Goal: Task Accomplishment & Management: Complete application form

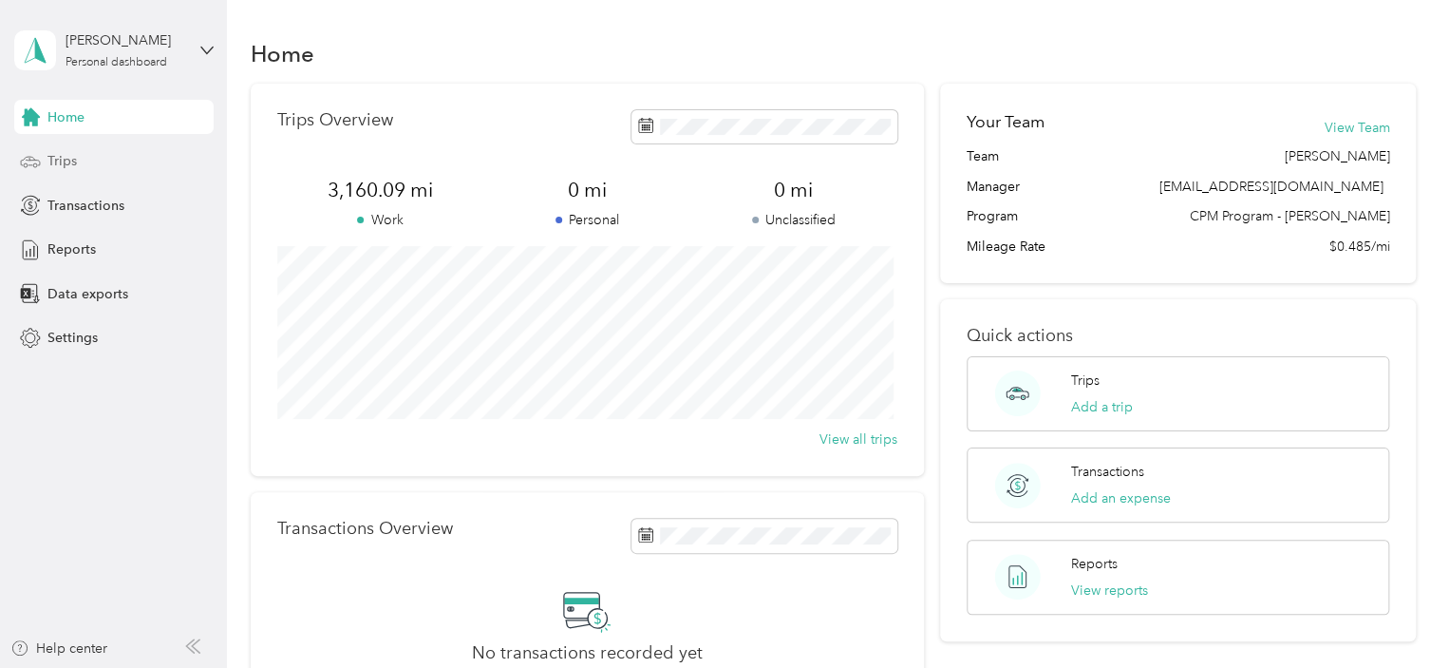
click at [58, 162] on span "Trips" at bounding box center [61, 161] width 29 height 20
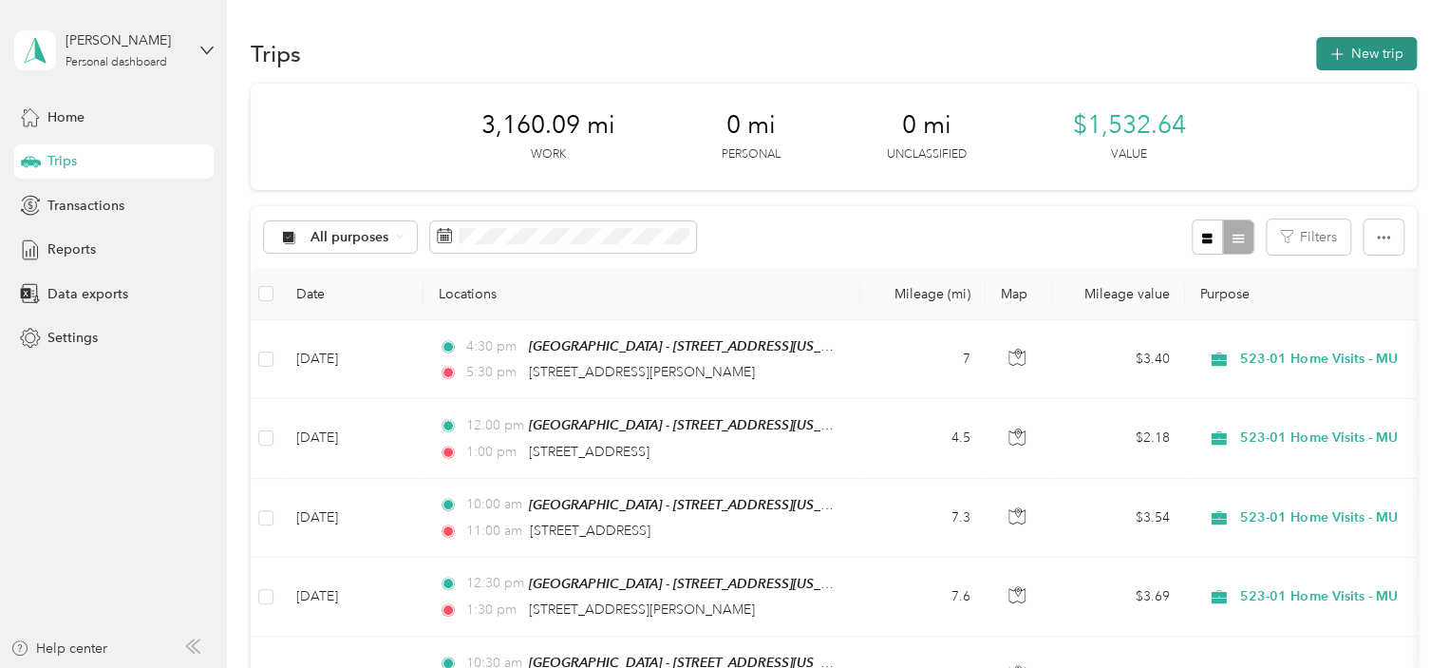
click at [1366, 62] on button "New trip" at bounding box center [1366, 53] width 101 height 33
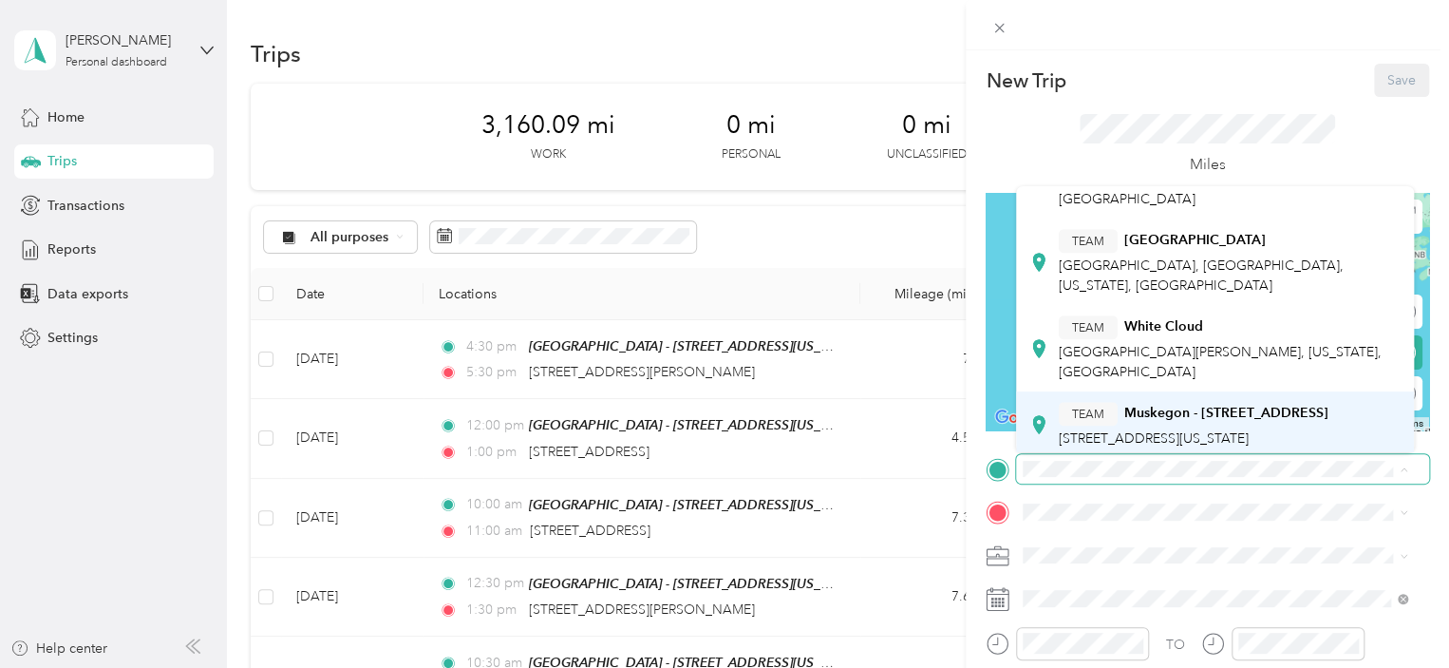
scroll to position [617, 0]
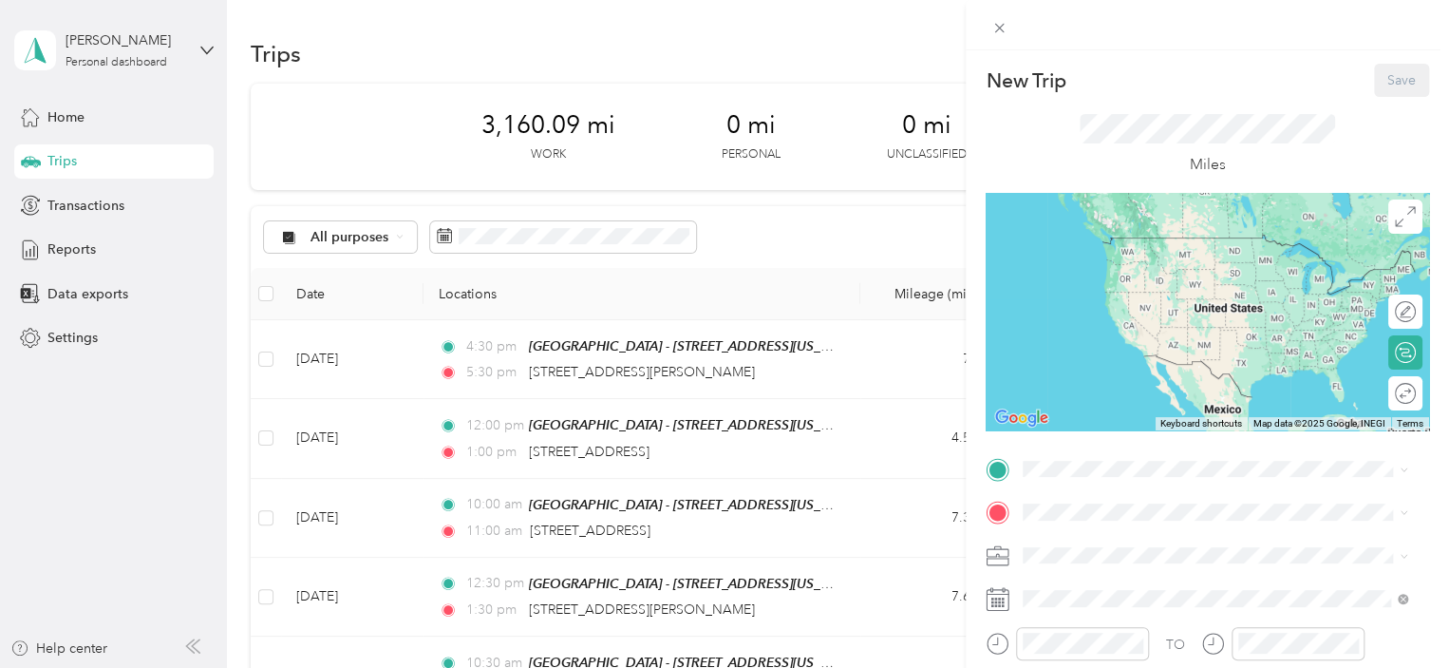
click at [1189, 395] on div "TEAM Muskegon - [STREET_ADDRESS]" at bounding box center [1194, 407] width 270 height 24
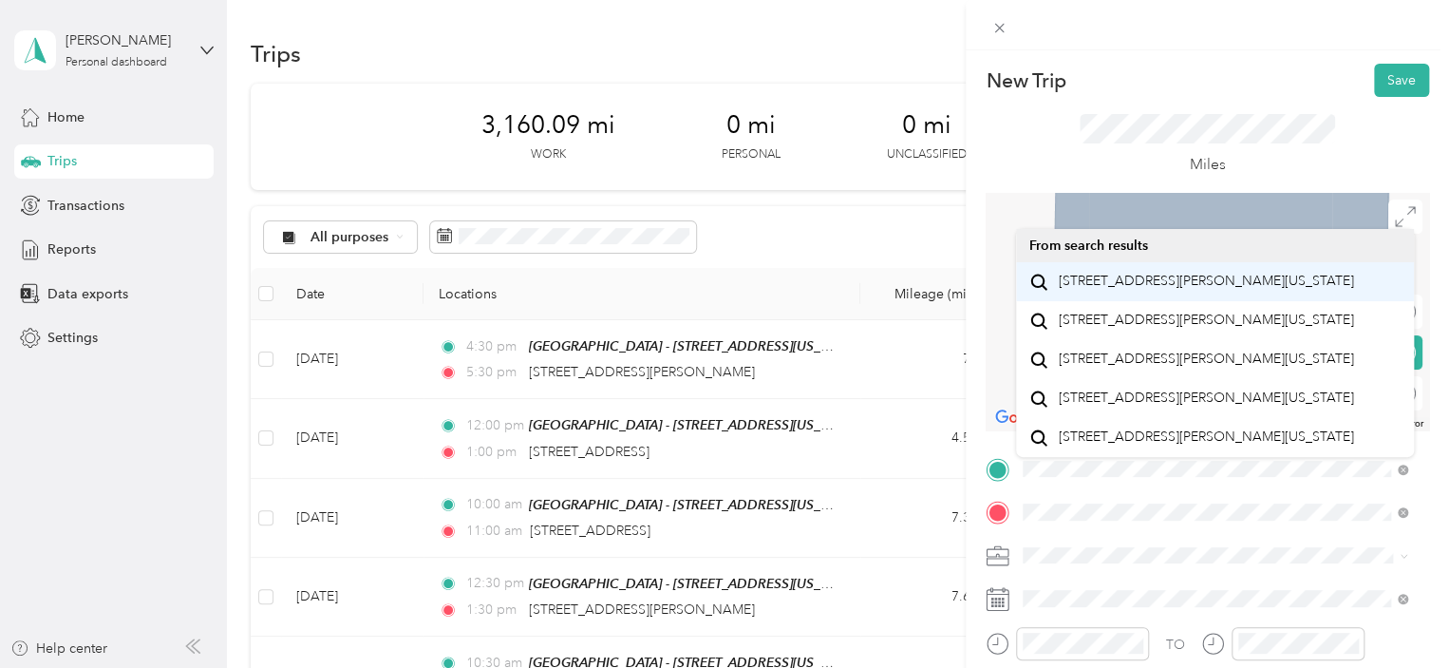
click at [1128, 290] on span "[STREET_ADDRESS][PERSON_NAME][US_STATE]" at bounding box center [1206, 281] width 295 height 17
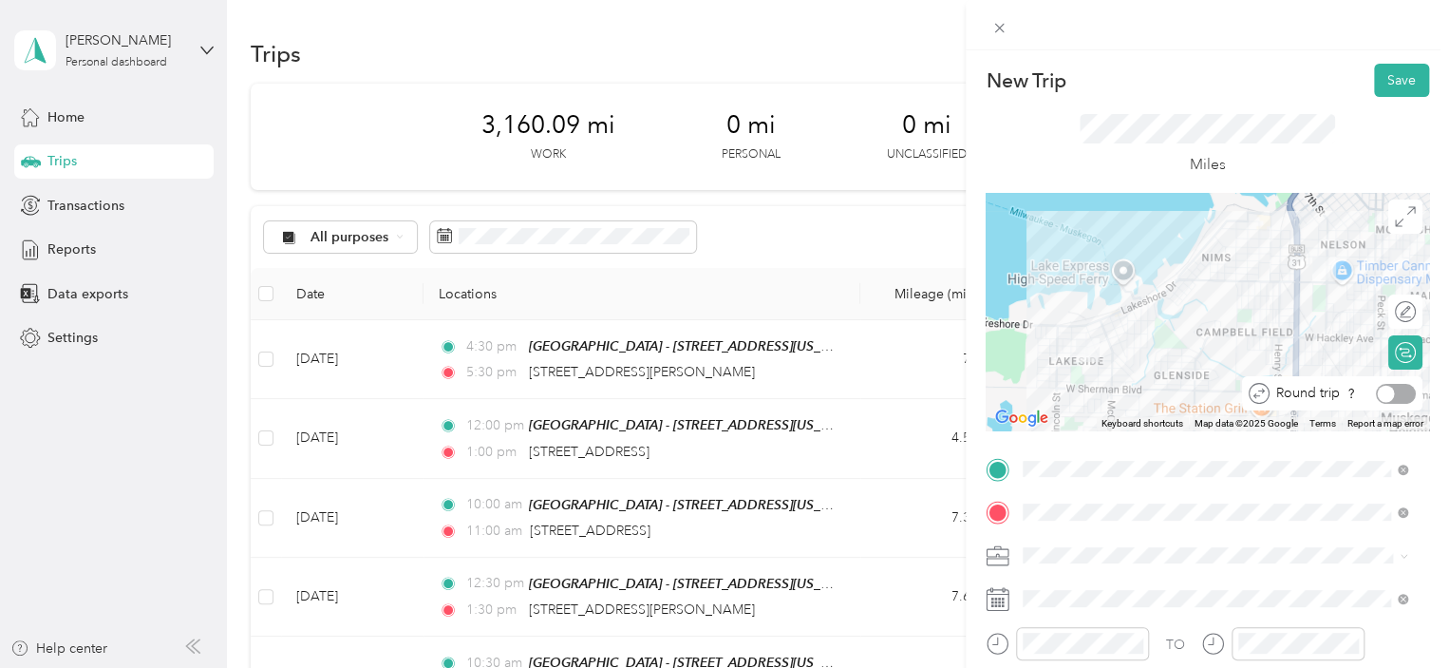
click at [1379, 390] on div at bounding box center [1396, 394] width 40 height 20
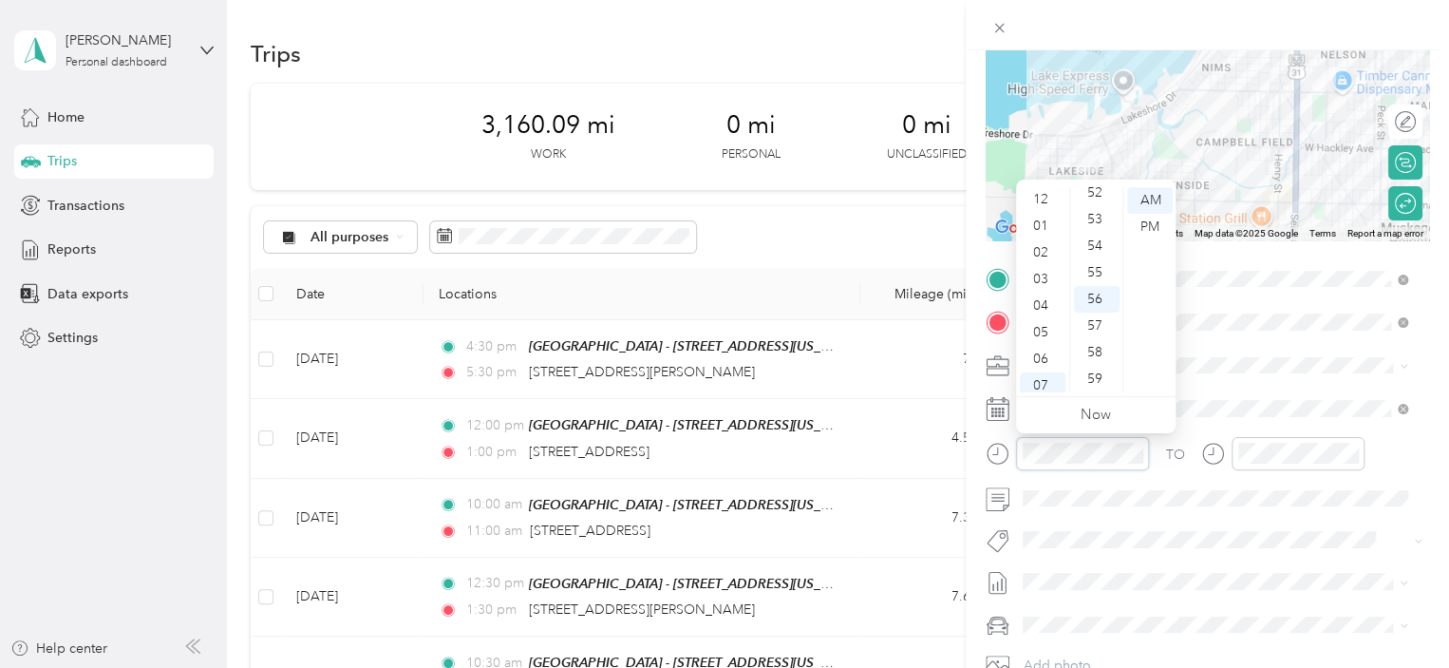
scroll to position [0, 0]
click at [1037, 204] on div "12" at bounding box center [1043, 200] width 46 height 27
click at [1098, 273] on div "30" at bounding box center [1097, 272] width 46 height 27
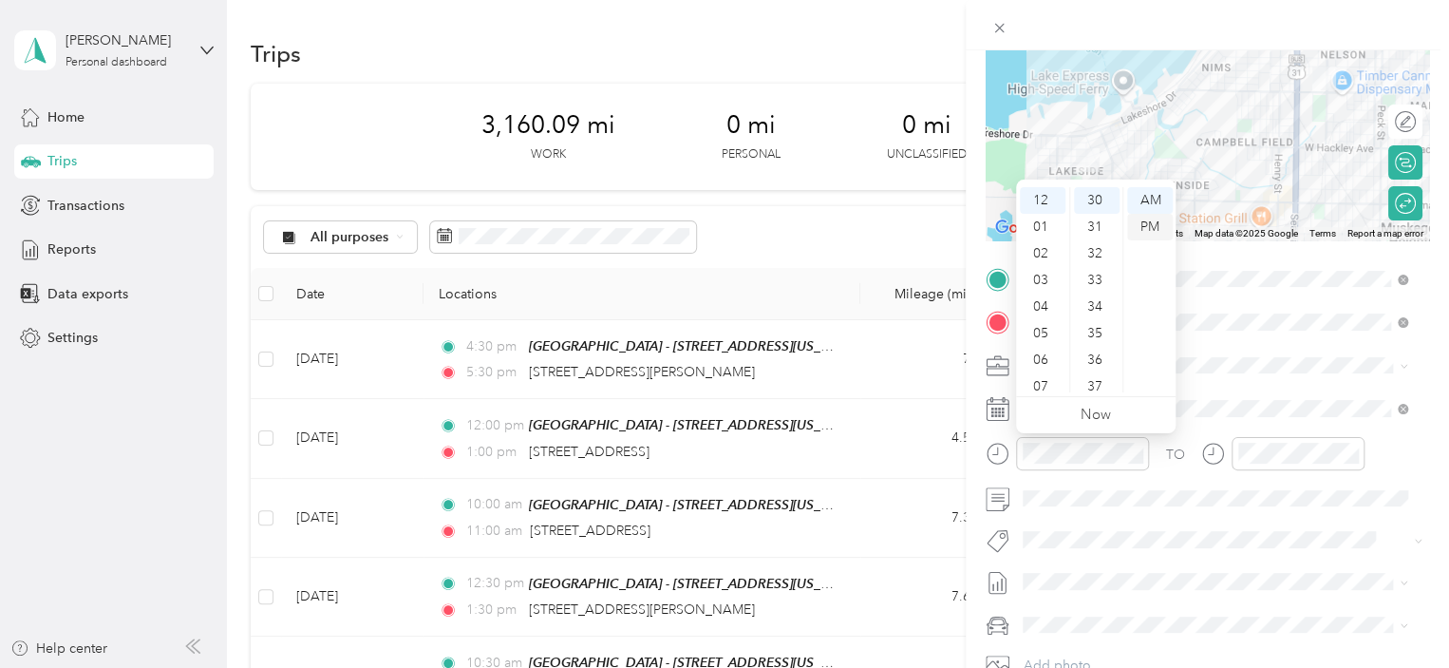
click at [1157, 220] on div "PM" at bounding box center [1150, 227] width 46 height 27
click at [1270, 465] on div at bounding box center [1298, 453] width 133 height 33
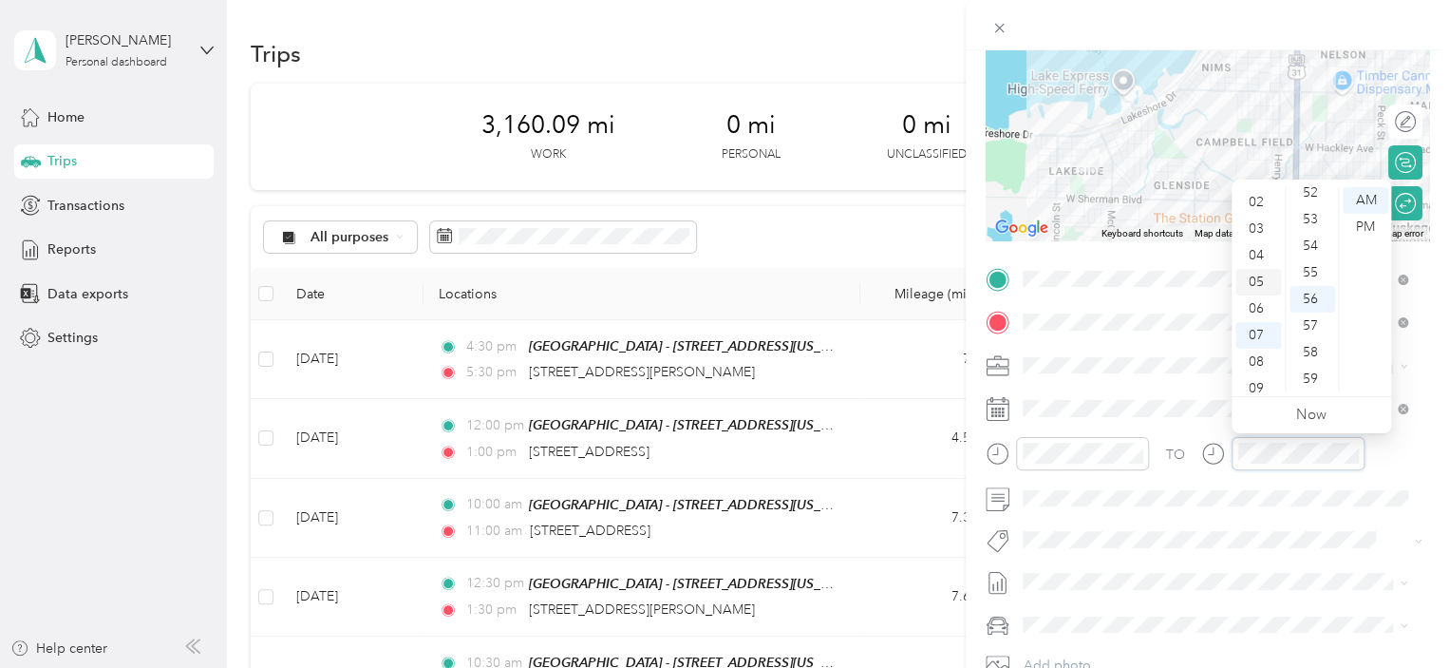
scroll to position [0, 0]
click at [1261, 258] on div "02" at bounding box center [1258, 253] width 46 height 27
click at [1314, 200] on div "00" at bounding box center [1312, 200] width 46 height 27
click at [1379, 228] on div "PM" at bounding box center [1366, 227] width 46 height 27
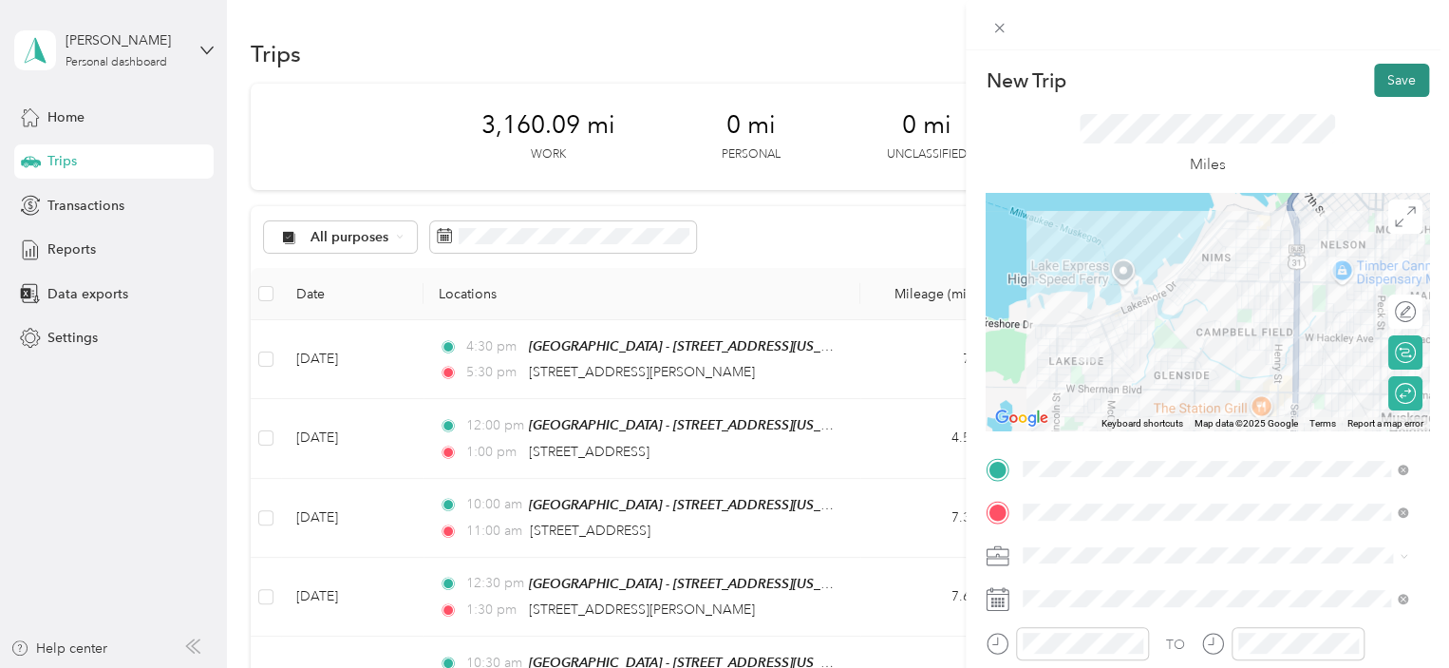
click at [1374, 80] on button "Save" at bounding box center [1401, 80] width 55 height 33
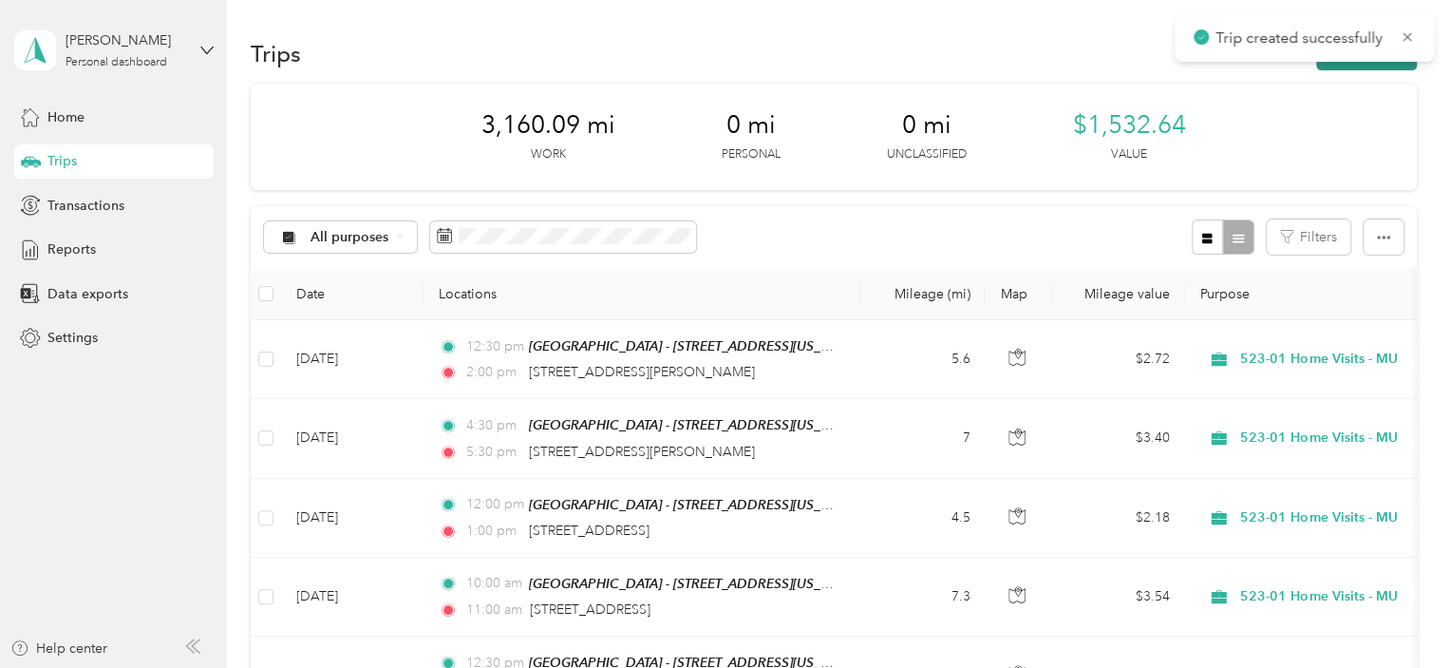
click at [1371, 64] on button "New trip" at bounding box center [1366, 53] width 101 height 33
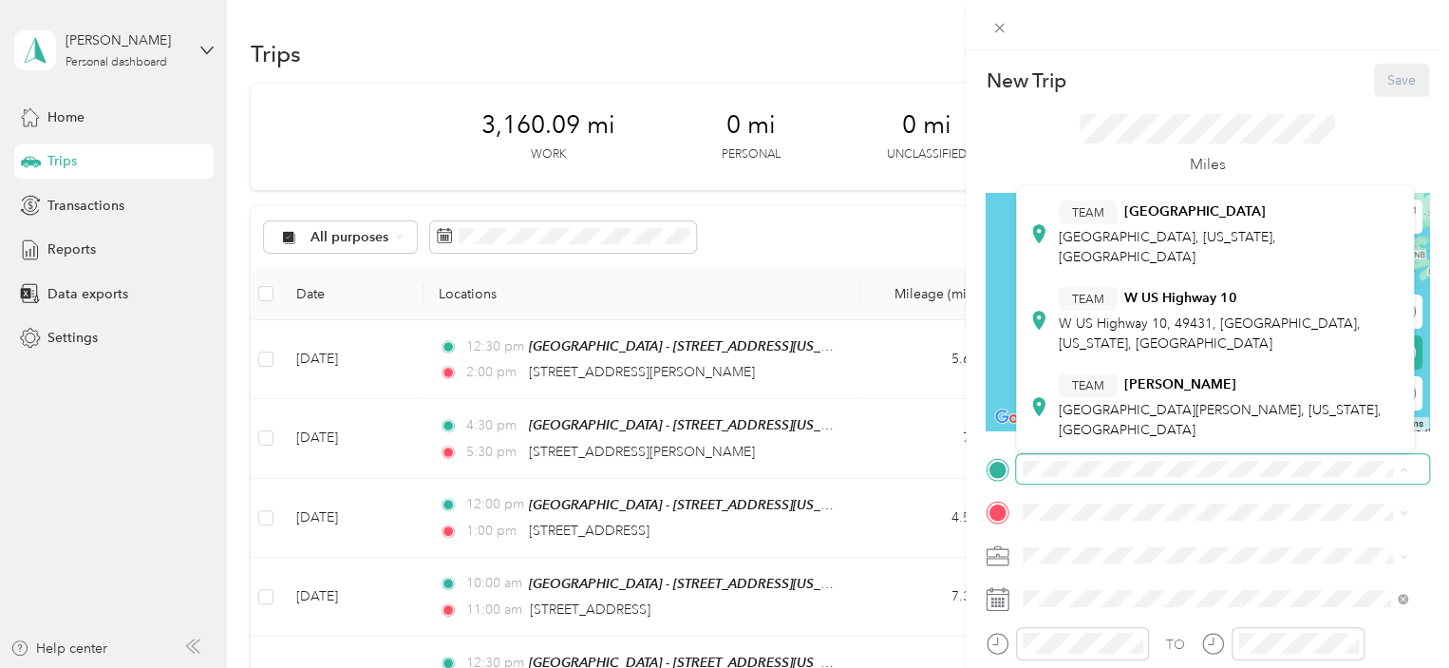
scroll to position [617, 0]
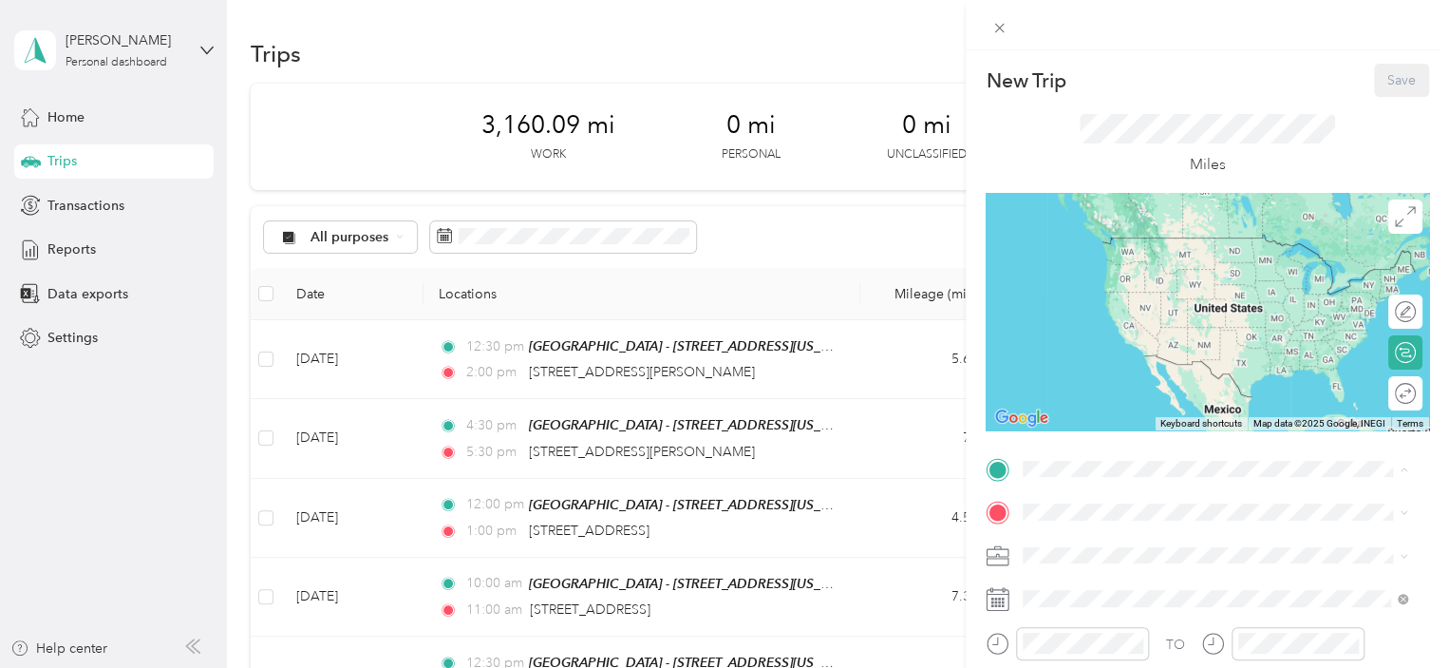
click at [1192, 421] on div "TEAM Muskegon - [STREET_ADDRESS][US_STATE]" at bounding box center [1194, 418] width 270 height 47
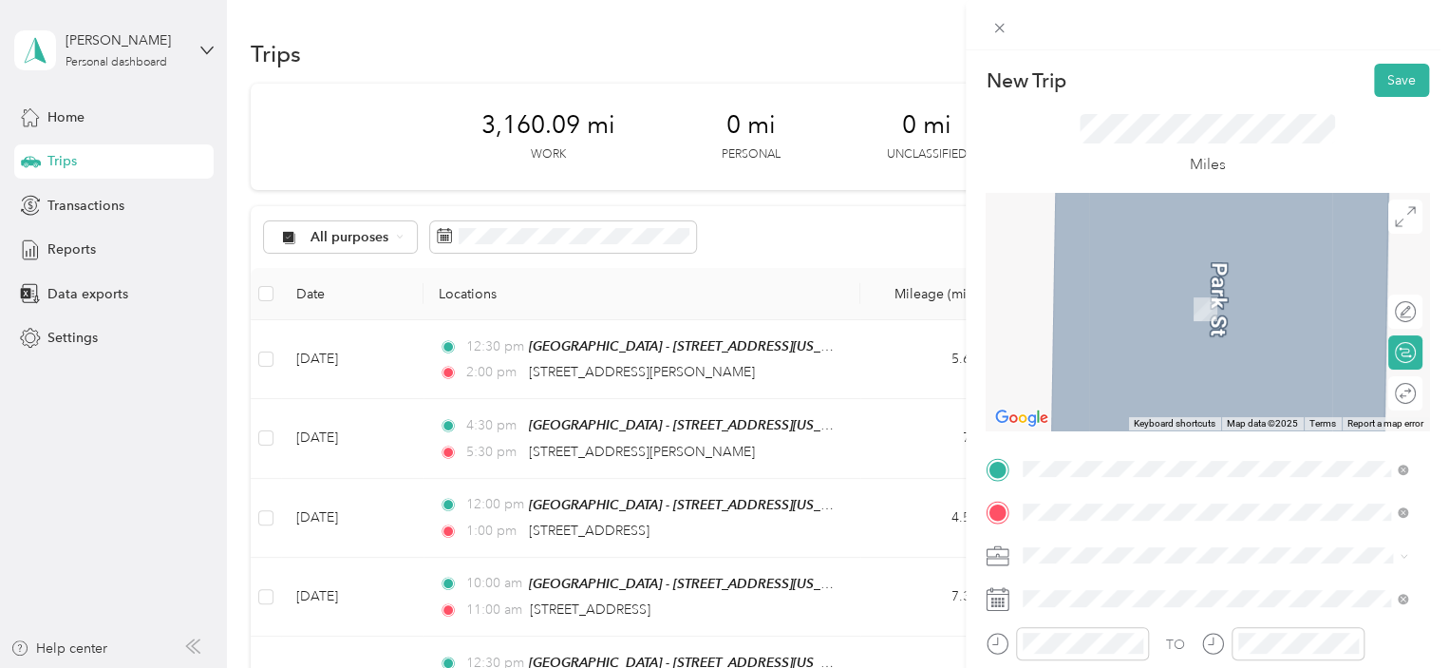
click at [1174, 290] on span "[STREET_ADDRESS][PERSON_NAME][US_STATE]" at bounding box center [1206, 281] width 295 height 17
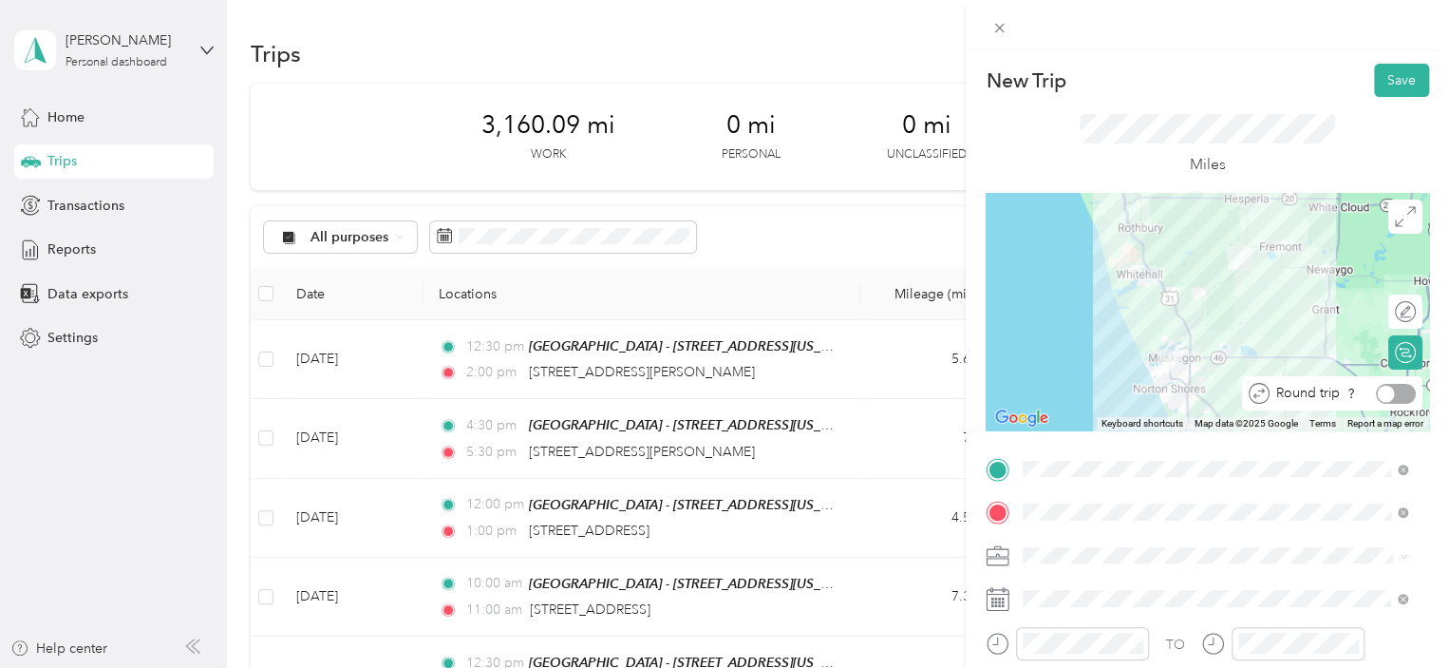
click at [1381, 398] on div at bounding box center [1396, 394] width 40 height 20
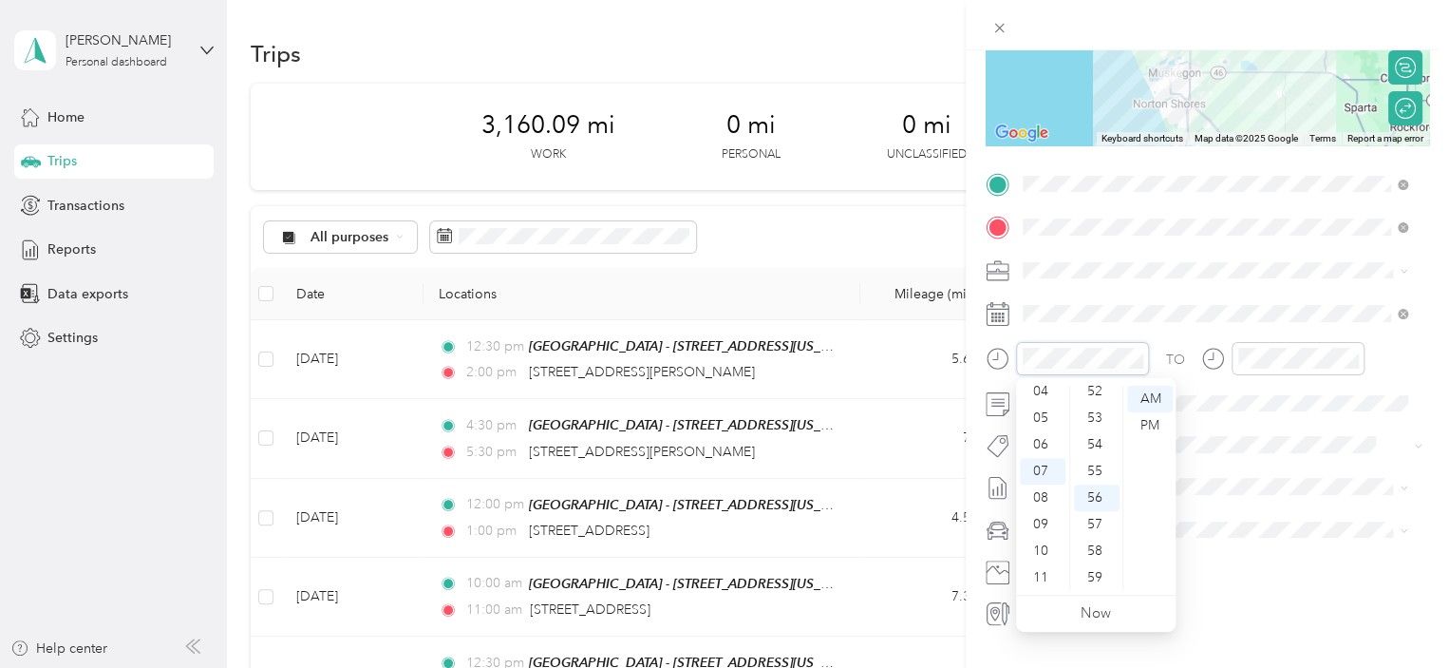
scroll to position [19, 0]
click at [1048, 432] on div "02" at bounding box center [1043, 433] width 46 height 27
click at [1104, 489] on div "45" at bounding box center [1097, 490] width 46 height 27
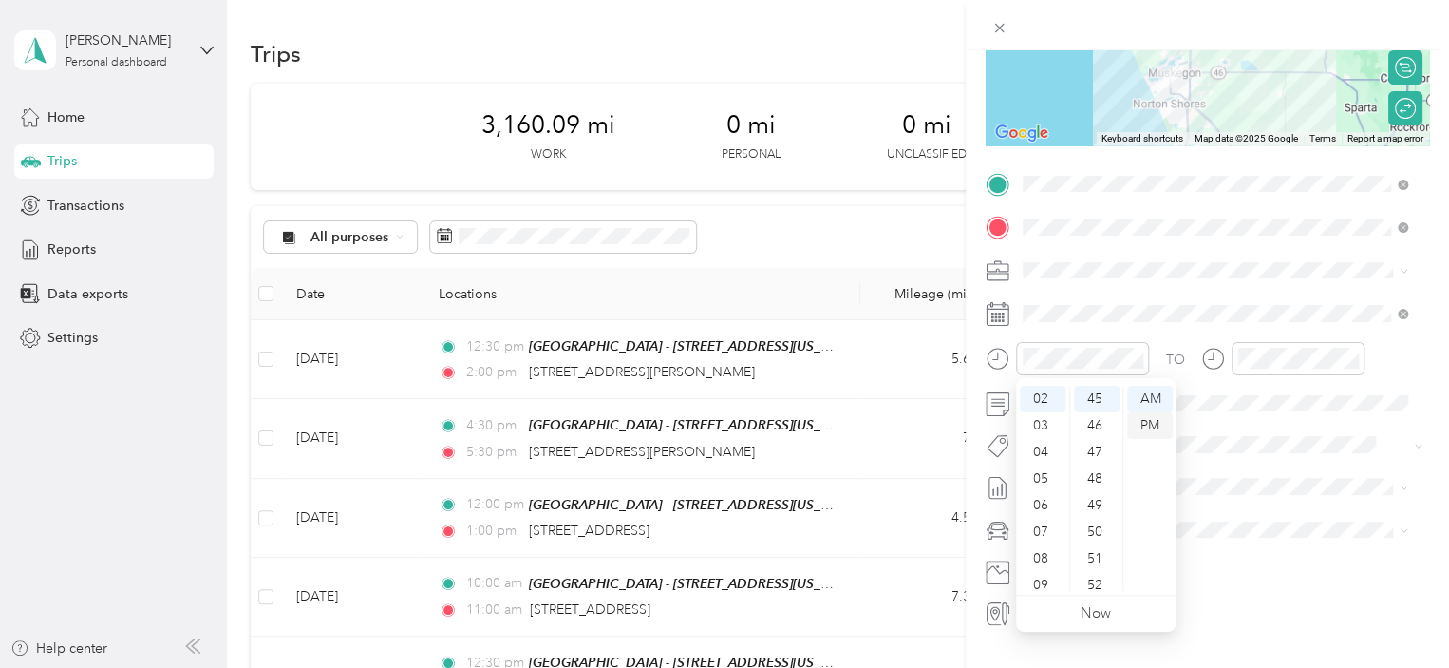
click at [1151, 413] on div "PM" at bounding box center [1150, 425] width 46 height 27
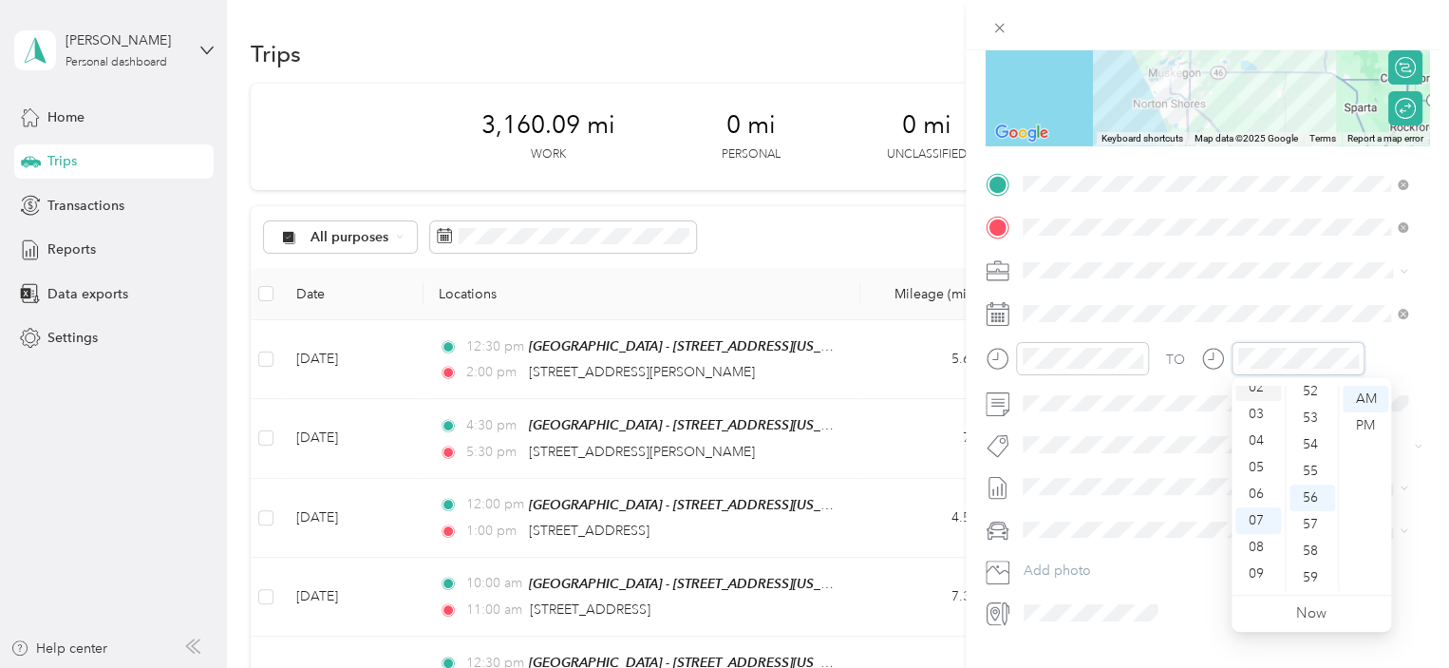
scroll to position [19, 0]
click at [1257, 459] on div "03" at bounding box center [1258, 459] width 46 height 27
click at [1314, 485] on div "45" at bounding box center [1312, 490] width 46 height 27
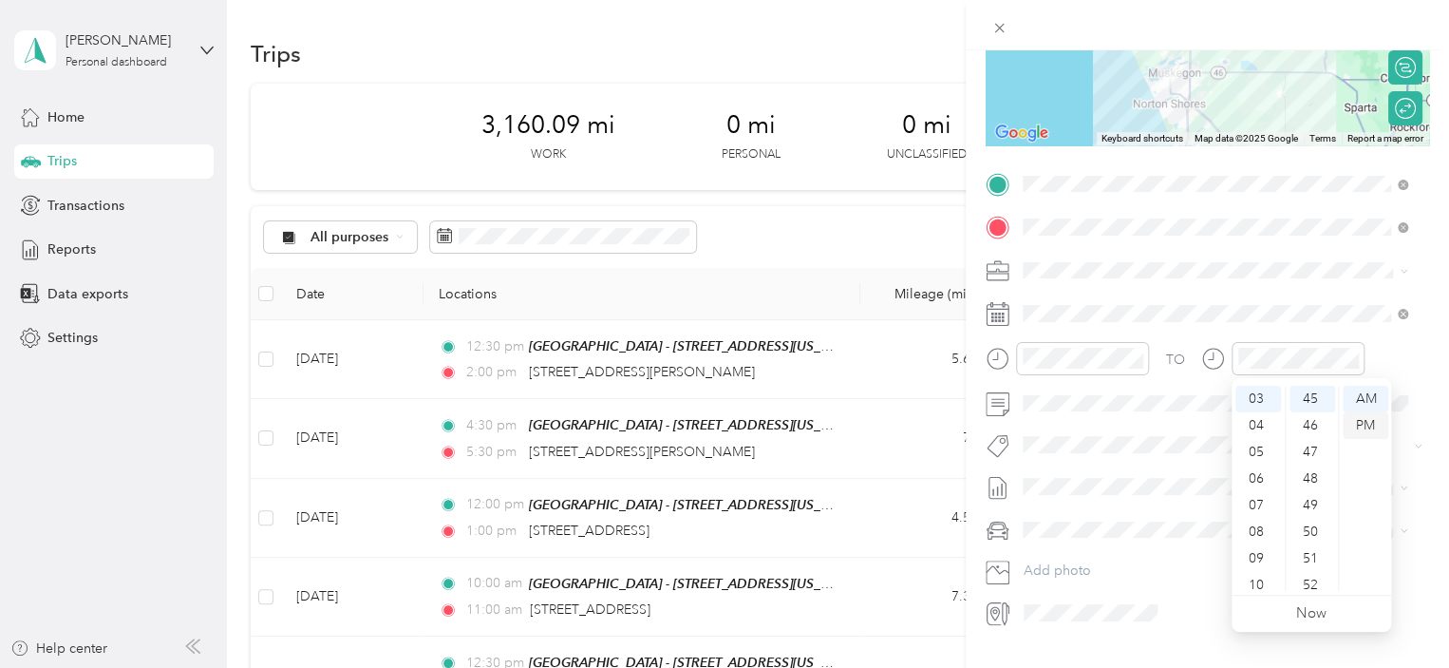
click at [1361, 422] on div "PM" at bounding box center [1366, 425] width 46 height 27
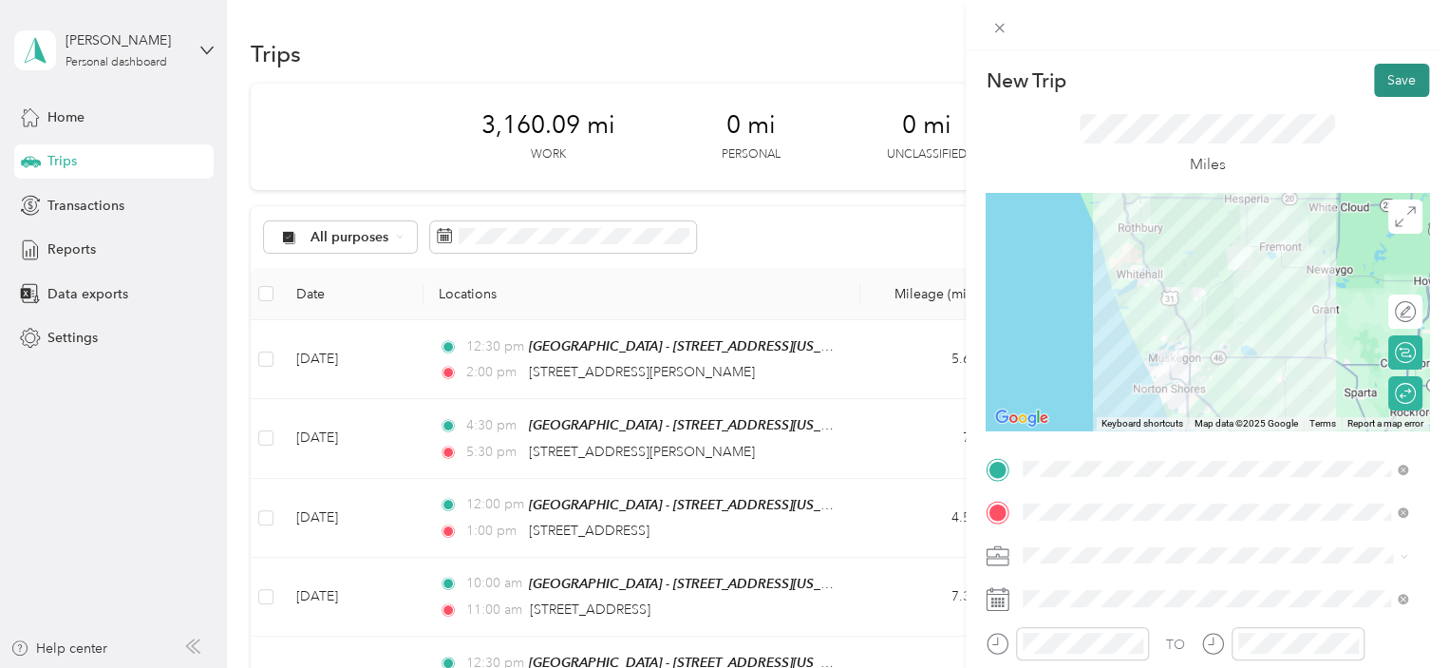
click at [1399, 80] on button "Save" at bounding box center [1401, 80] width 55 height 33
